Goal: Task Accomplishment & Management: Use online tool/utility

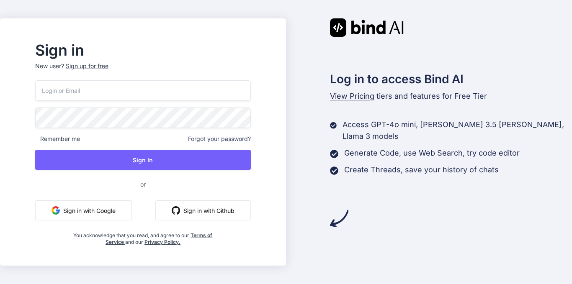
click at [159, 89] on input "email" at bounding box center [142, 90] width 215 height 21
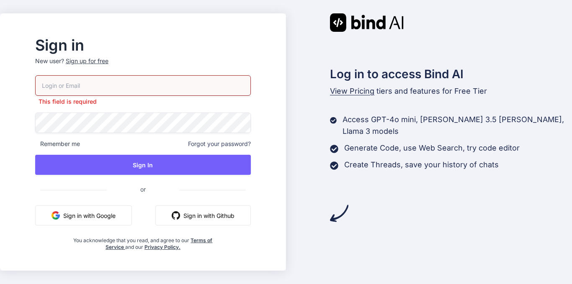
click at [108, 64] on div "Sign up for free" at bounding box center [87, 61] width 43 height 8
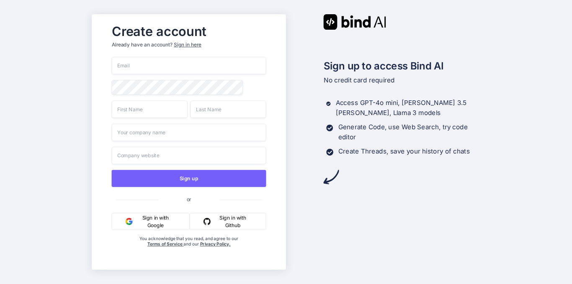
click at [149, 65] on input "email" at bounding box center [188, 66] width 154 height 18
type input "quickship0777@gmail.com"
click at [142, 113] on input "text" at bounding box center [149, 109] width 76 height 18
type input "Aryan"
click at [192, 112] on input "text" at bounding box center [228, 109] width 76 height 18
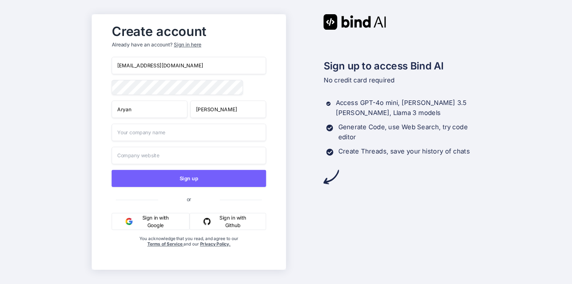
type input "Singh"
click at [174, 136] on input "text" at bounding box center [188, 133] width 154 height 18
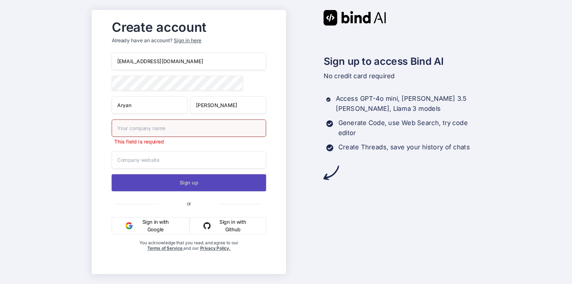
click at [169, 179] on button "Sign up" at bounding box center [188, 182] width 154 height 17
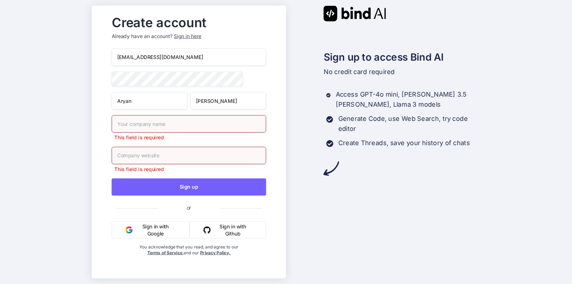
click at [141, 238] on button "Sign in with Google" at bounding box center [150, 229] width 78 height 17
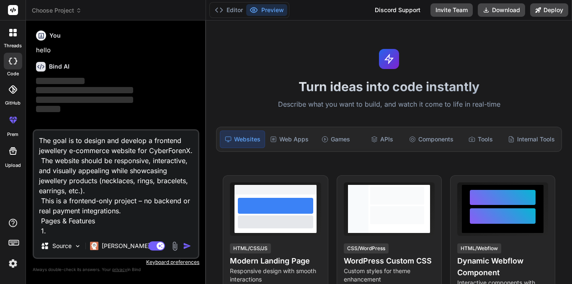
click at [9, 271] on div "threads code GitHub prem Upload" at bounding box center [13, 142] width 26 height 284
click at [12, 264] on img at bounding box center [13, 263] width 14 height 14
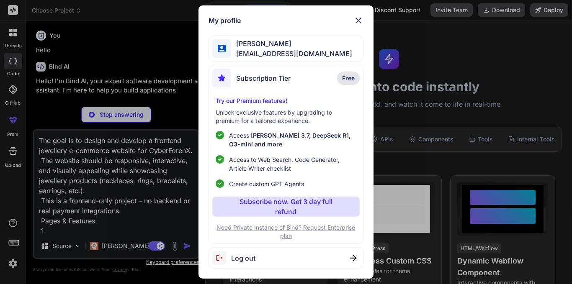
click at [251, 257] on span "Log out" at bounding box center [243, 258] width 24 height 10
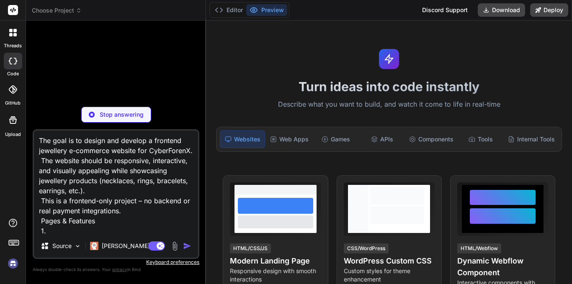
type textarea "x"
click at [12, 263] on img at bounding box center [13, 263] width 14 height 14
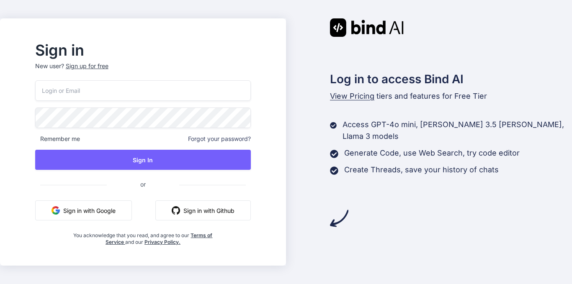
click at [117, 85] on input "email" at bounding box center [142, 90] width 215 height 21
type input "shimmerary22@gmail.com"
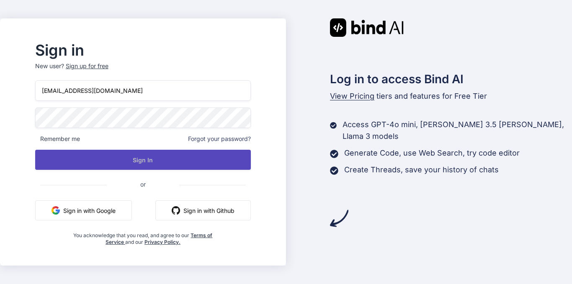
click at [139, 157] on button "Sign In" at bounding box center [142, 160] width 215 height 20
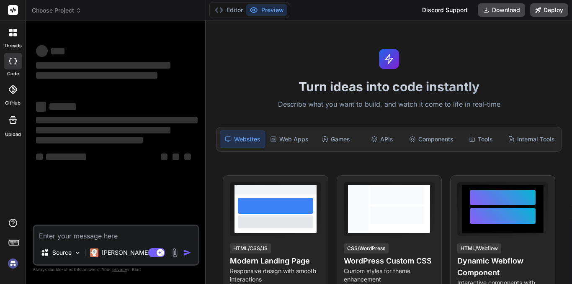
click at [15, 261] on img at bounding box center [13, 263] width 14 height 14
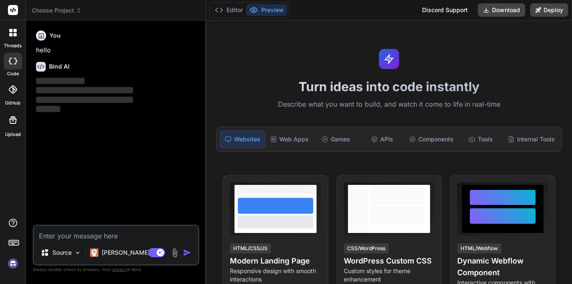
scroll to position [8, 0]
type textarea "x"
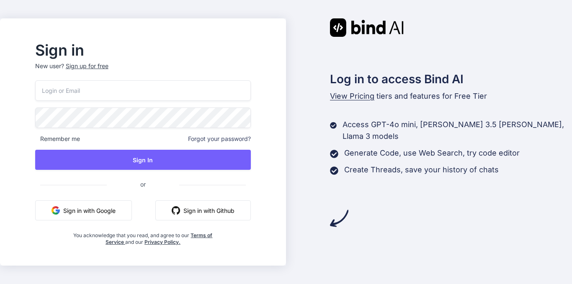
click at [178, 87] on input "email" at bounding box center [142, 90] width 215 height 21
type input "[EMAIL_ADDRESS][DOMAIN_NAME]"
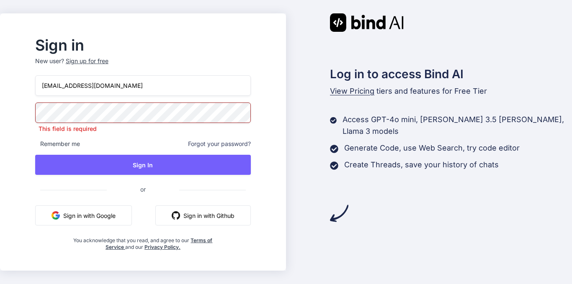
click at [210, 137] on div "[EMAIL_ADDRESS][DOMAIN_NAME] This field is required Remember me Forgot your pas…" at bounding box center [142, 162] width 215 height 175
click at [215, 142] on span "Forgot your password?" at bounding box center [219, 144] width 63 height 8
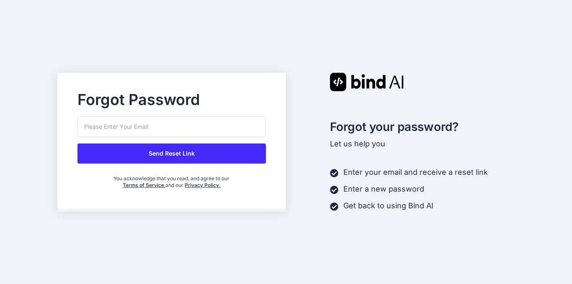
click at [208, 126] on input "email" at bounding box center [171, 126] width 188 height 21
type input "[EMAIL_ADDRESS][DOMAIN_NAME]"
click at [205, 151] on button "Send Reset Link" at bounding box center [171, 154] width 188 height 20
click at [189, 152] on button "Send Reset Link" at bounding box center [171, 154] width 188 height 20
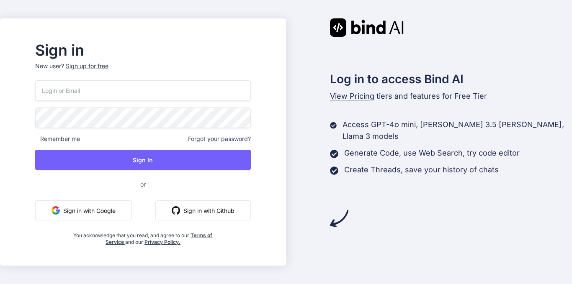
click at [77, 88] on input "email" at bounding box center [142, 90] width 215 height 21
type input "shimmerary22@gmail.com"
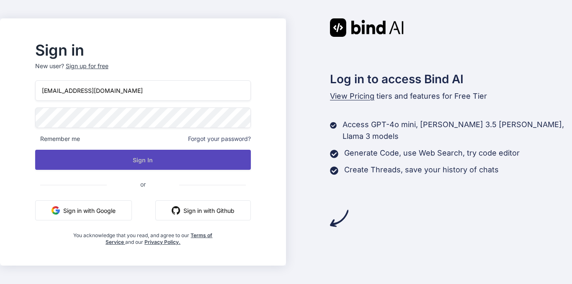
click at [125, 159] on button "Sign In" at bounding box center [142, 160] width 215 height 20
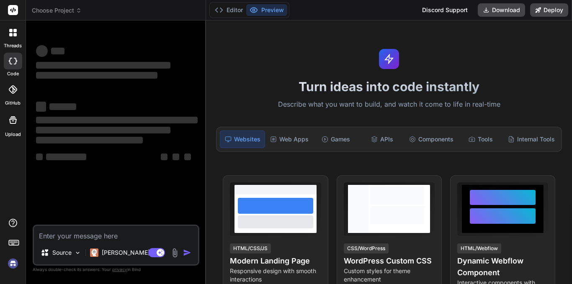
type textarea "x"
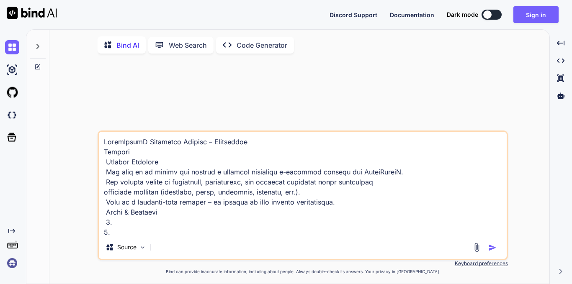
click at [224, 52] on div "Created with Pixso. Code Generator" at bounding box center [255, 45] width 78 height 17
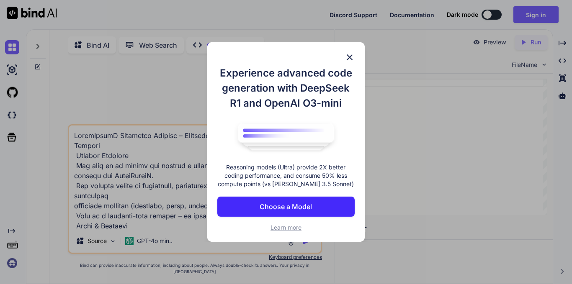
click at [346, 59] on img at bounding box center [349, 57] width 10 height 10
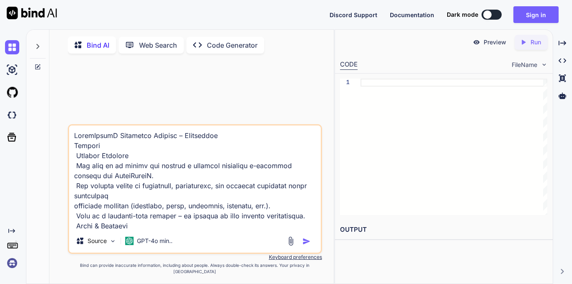
click at [21, 16] on img at bounding box center [32, 13] width 50 height 13
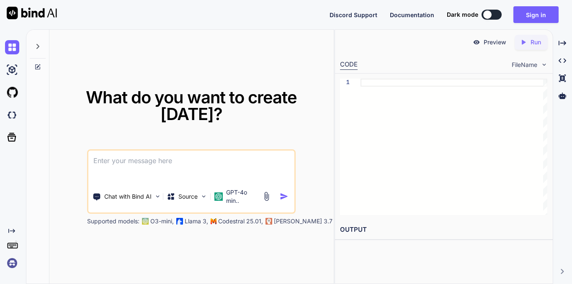
click at [21, 16] on img at bounding box center [32, 13] width 50 height 13
type textarea "x"
click at [21, 16] on img at bounding box center [32, 13] width 50 height 13
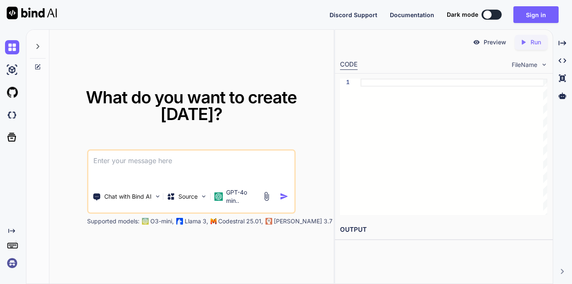
click at [21, 16] on img at bounding box center [32, 13] width 50 height 13
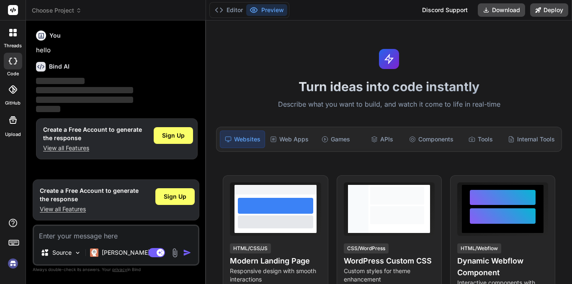
click at [13, 264] on img at bounding box center [13, 263] width 14 height 14
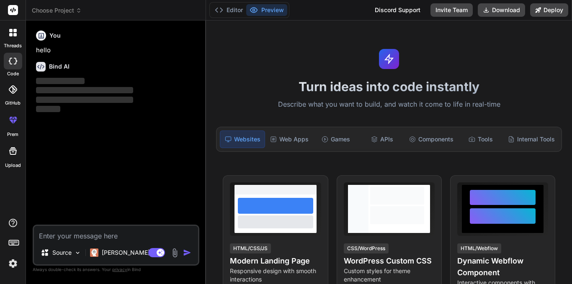
click at [76, 11] on icon at bounding box center [79, 11] width 6 height 6
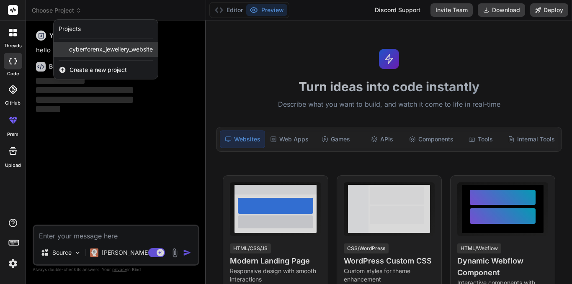
click at [100, 48] on span "cyberforenx_jewellery_website" at bounding box center [111, 49] width 84 height 8
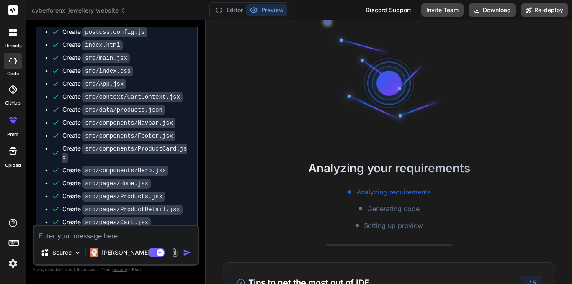
scroll to position [1074, 0]
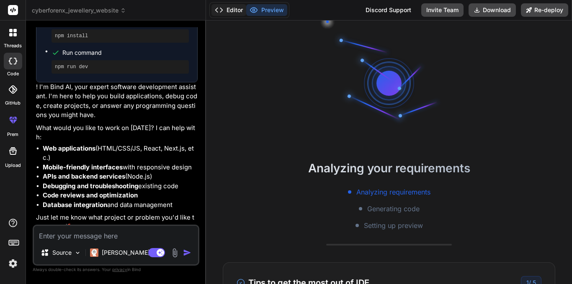
click at [226, 8] on button "Editor" at bounding box center [228, 10] width 35 height 12
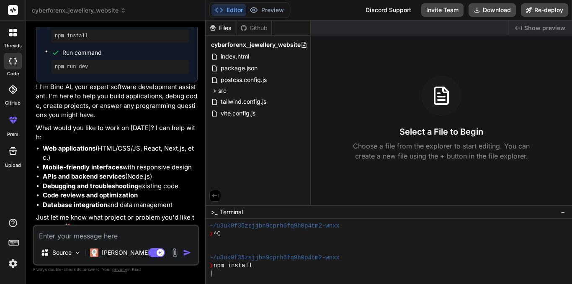
click at [161, 163] on li "Mobile-friendly interfaces with responsive design" at bounding box center [120, 168] width 155 height 10
click at [105, 182] on strong "Debugging and troubleshooting" at bounding box center [90, 186] width 95 height 8
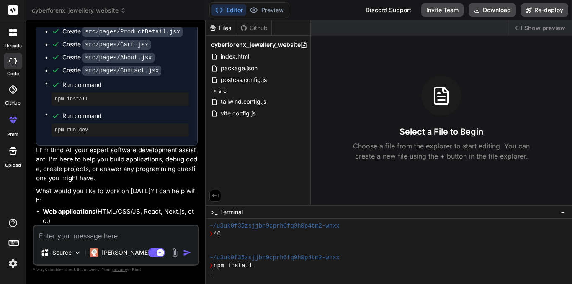
scroll to position [1010, 0]
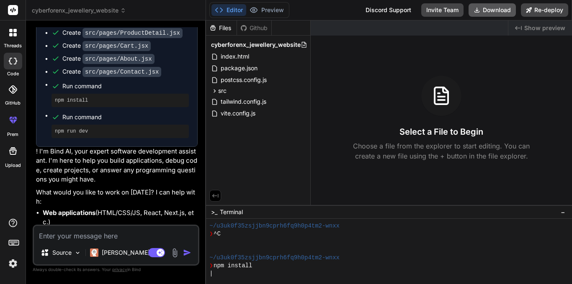
click at [502, 10] on button "Download" at bounding box center [491, 9] width 47 height 13
type textarea "x"
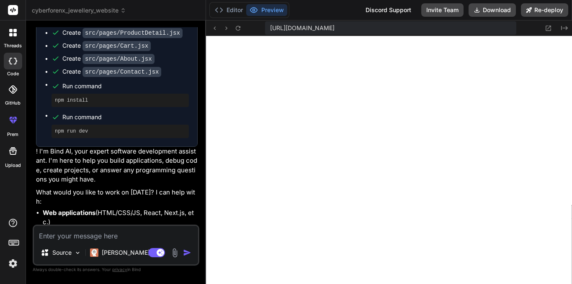
scroll to position [191, 0]
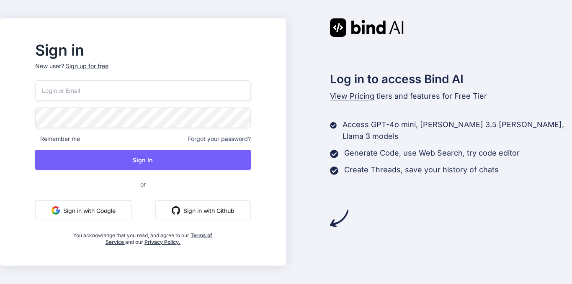
click at [106, 93] on input "email" at bounding box center [142, 90] width 215 height 21
type input "[EMAIL_ADDRESS][DOMAIN_NAME]"
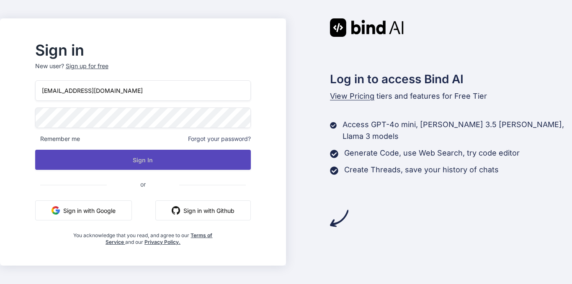
click at [133, 159] on button "Sign In" at bounding box center [142, 160] width 215 height 20
